Goal: Check status: Check status

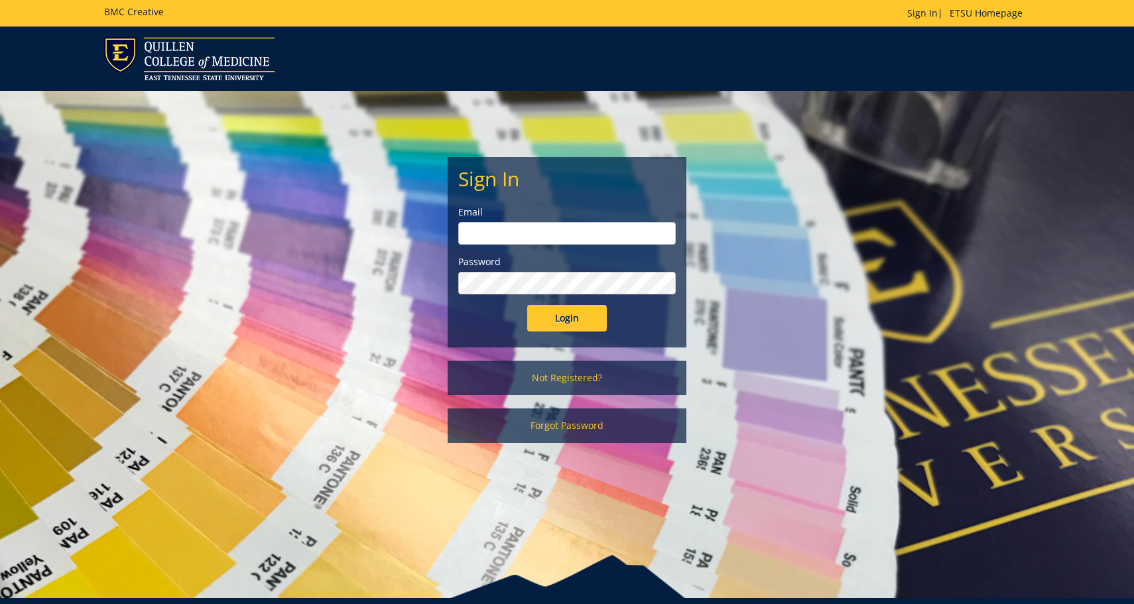
type input "scottpr@etsu.edu"
click at [542, 326] on input "Login" at bounding box center [567, 318] width 80 height 27
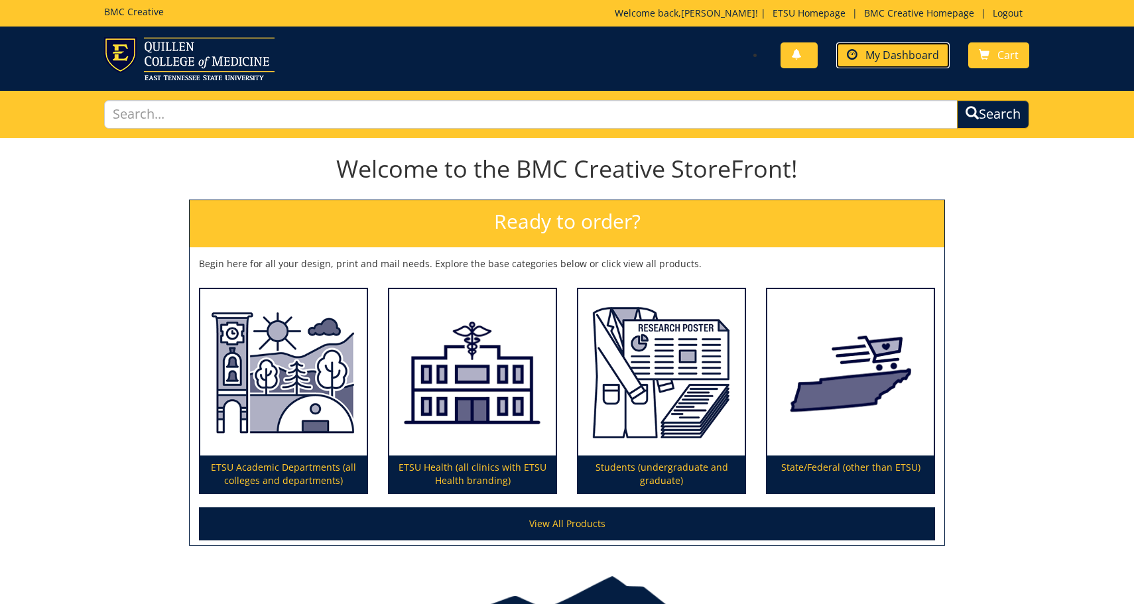
click at [852, 45] on link "My Dashboard" at bounding box center [892, 55] width 113 height 26
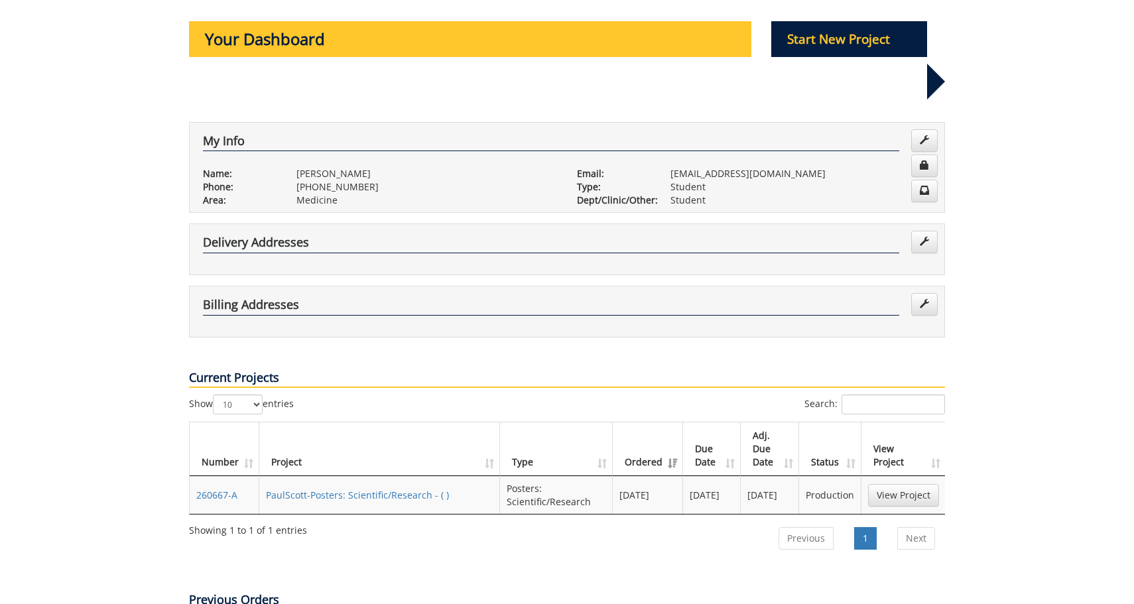
scroll to position [143, 0]
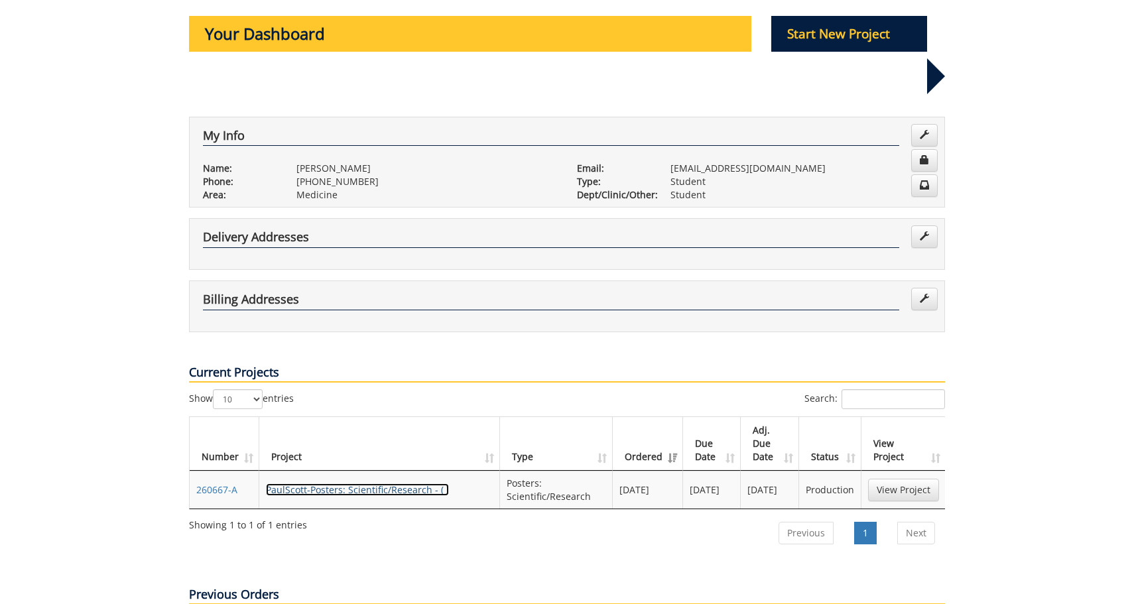
click at [340, 483] on link "PaulScott-Posters: Scientific/Research - ( )" at bounding box center [357, 489] width 183 height 13
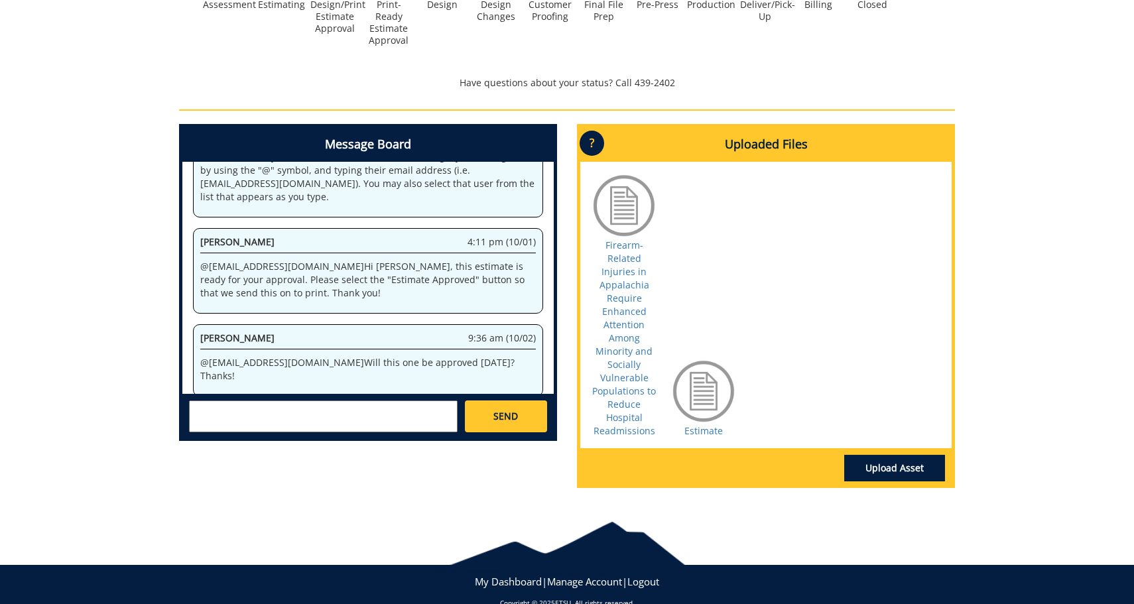
scroll to position [546, 0]
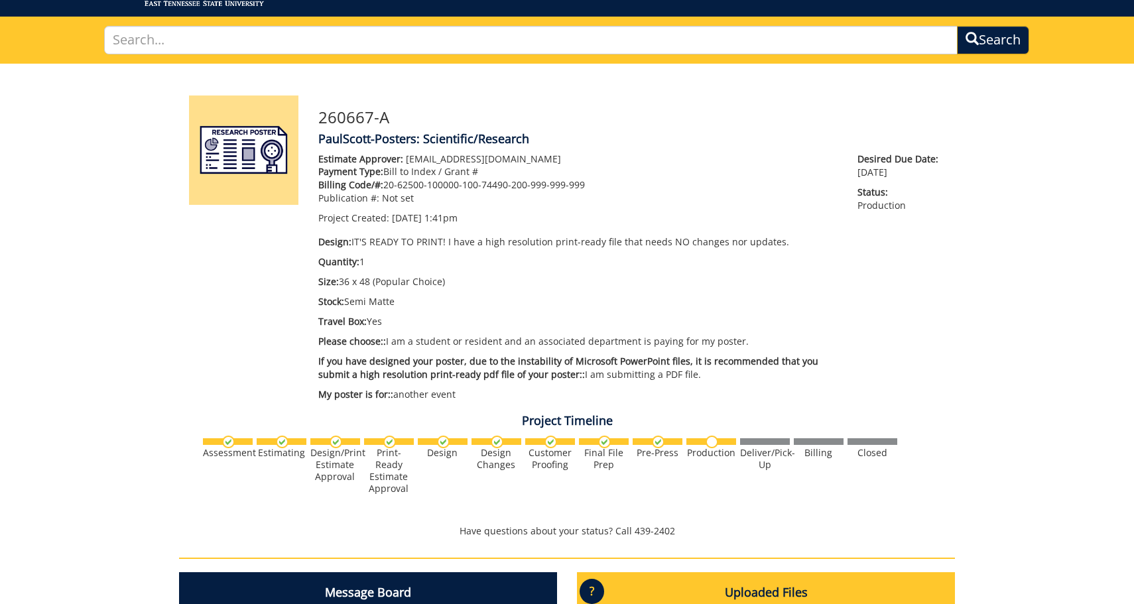
scroll to position [87, 0]
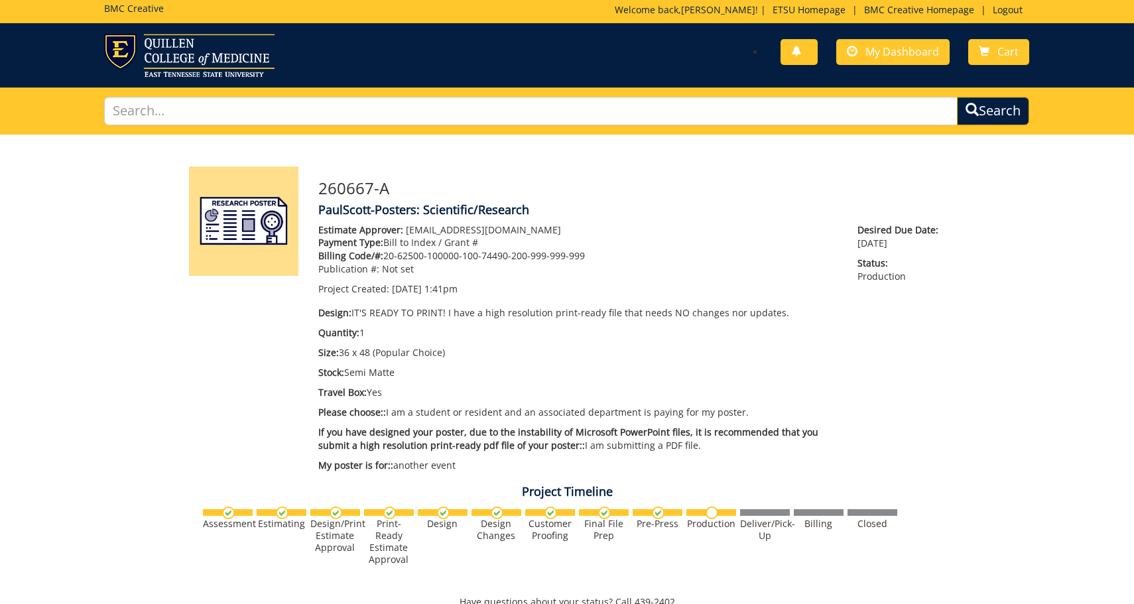
scroll to position [4, 0]
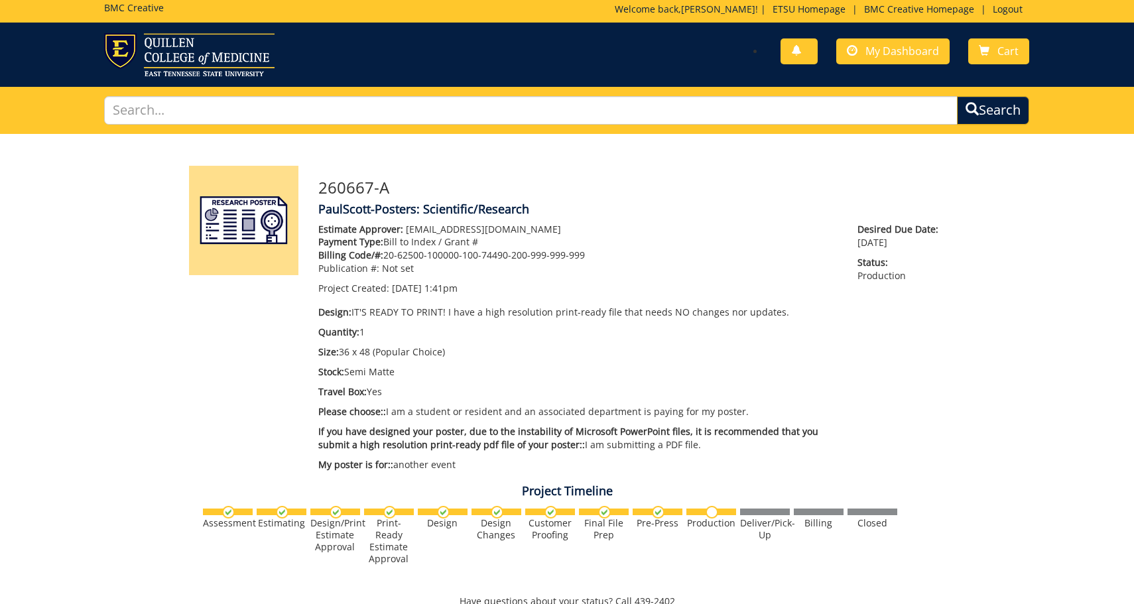
scroll to position [233, 0]
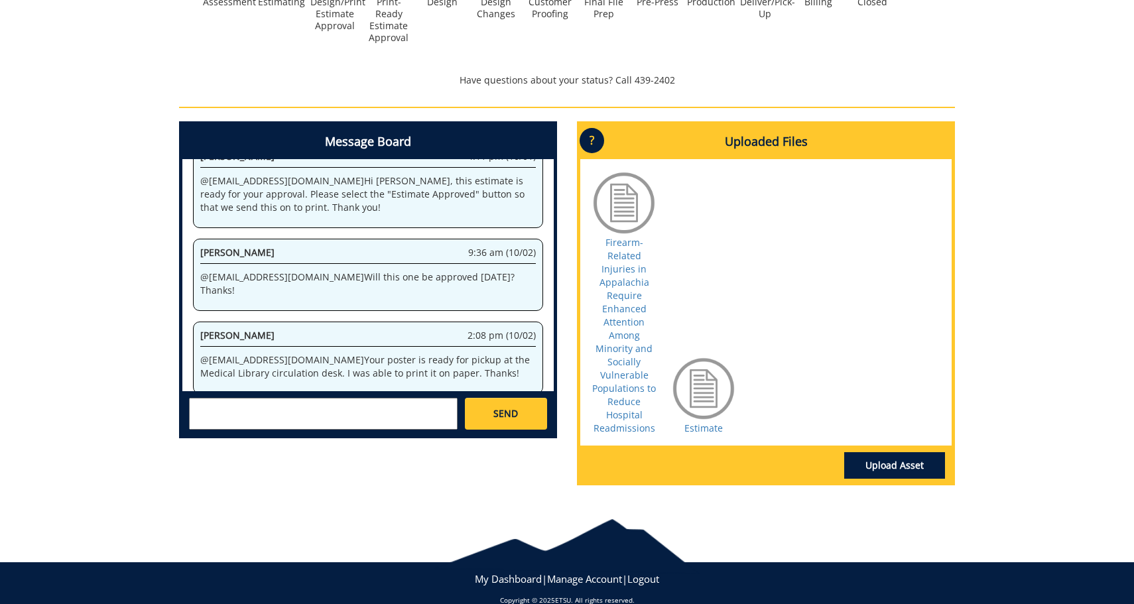
scroll to position [526, 0]
